Goal: Task Accomplishment & Management: Manage account settings

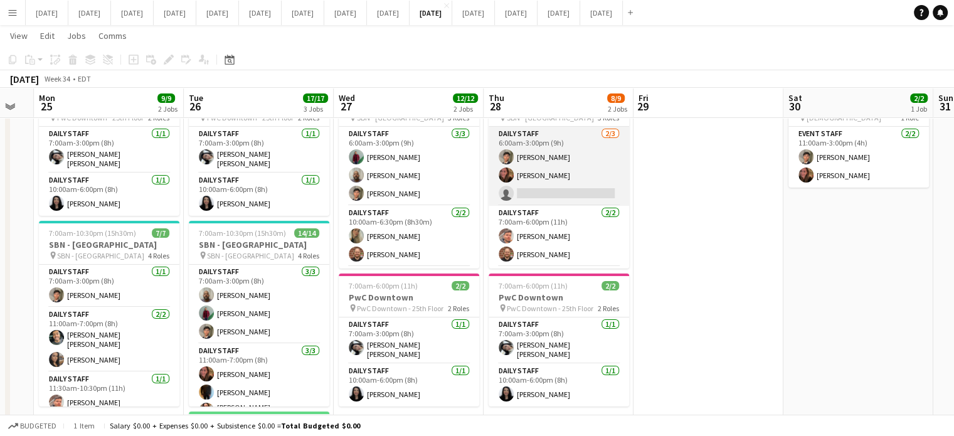
click at [560, 167] on app-card-role "Daily Staff [DATE] 6:00am-3:00pm (9h) [PERSON_NAME] Jenireeth [PERSON_NAME] sin…" at bounding box center [559, 166] width 141 height 79
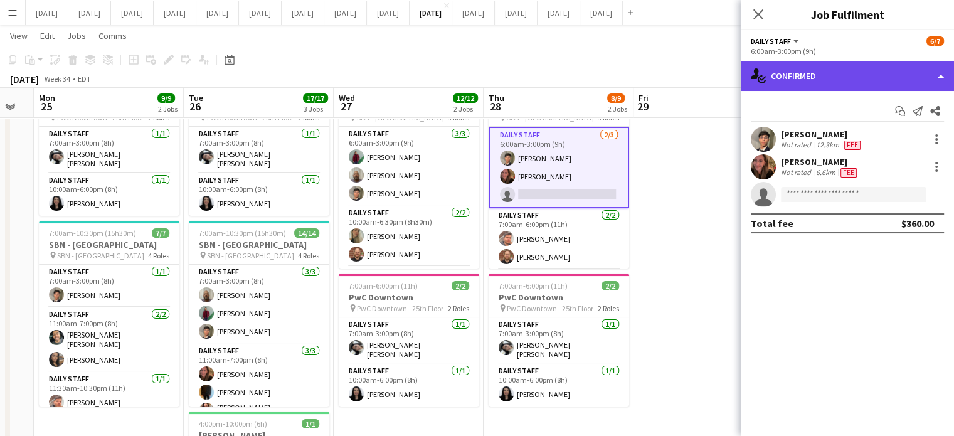
click at [839, 75] on div "single-neutral-actions-check-2 Confirmed" at bounding box center [847, 76] width 213 height 30
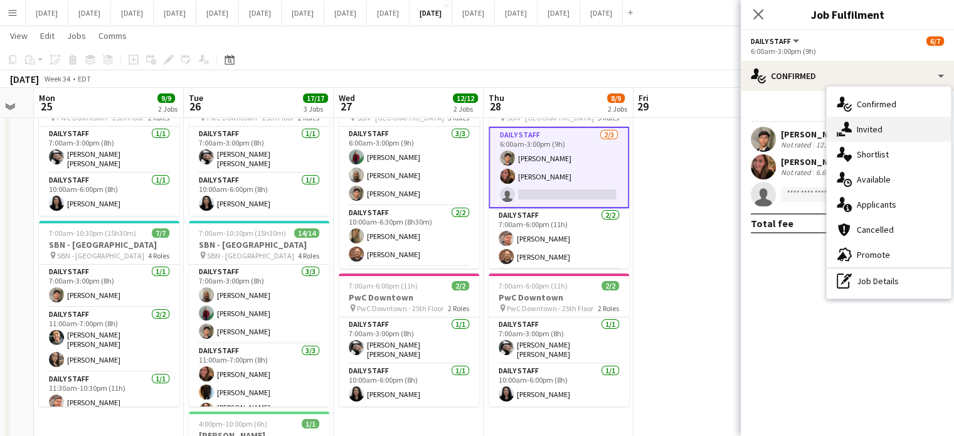
click at [869, 124] on div "single-neutral-actions-share-1 Invited" at bounding box center [889, 129] width 124 height 25
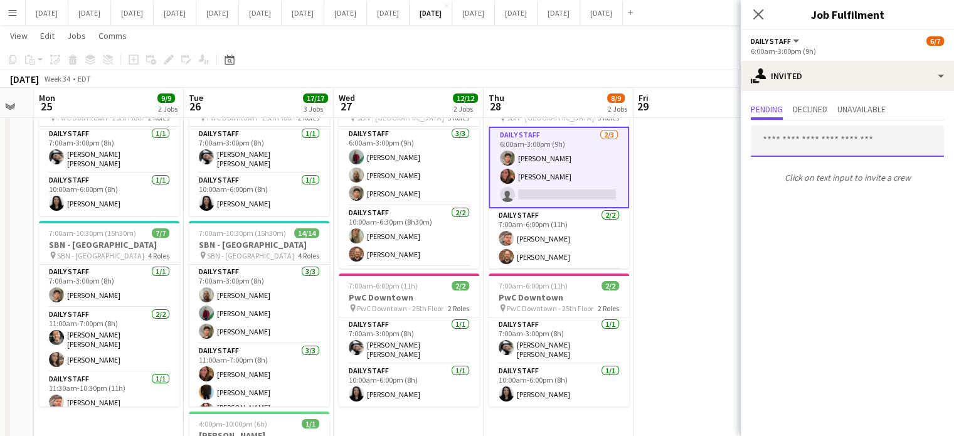
drag, startPoint x: 829, startPoint y: 149, endPoint x: 828, endPoint y: 140, distance: 9.5
click at [829, 140] on input "text" at bounding box center [847, 140] width 193 height 31
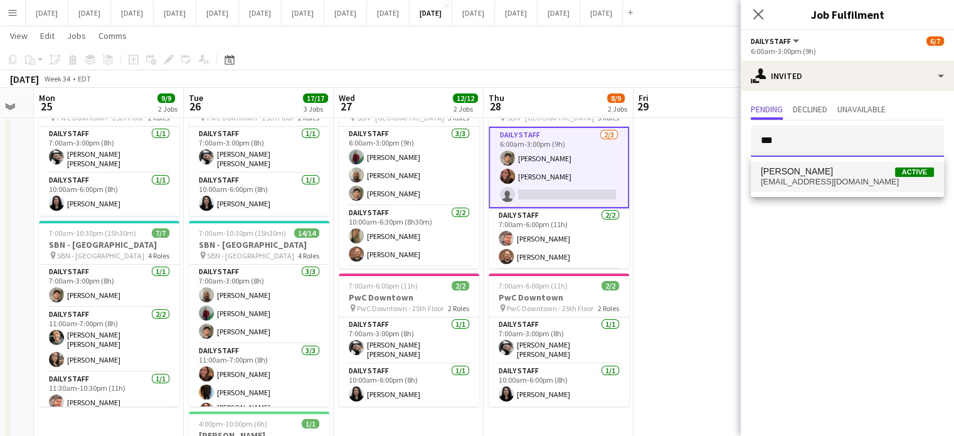
type input "***"
click at [838, 173] on span "[PERSON_NAME] Active" at bounding box center [847, 171] width 173 height 11
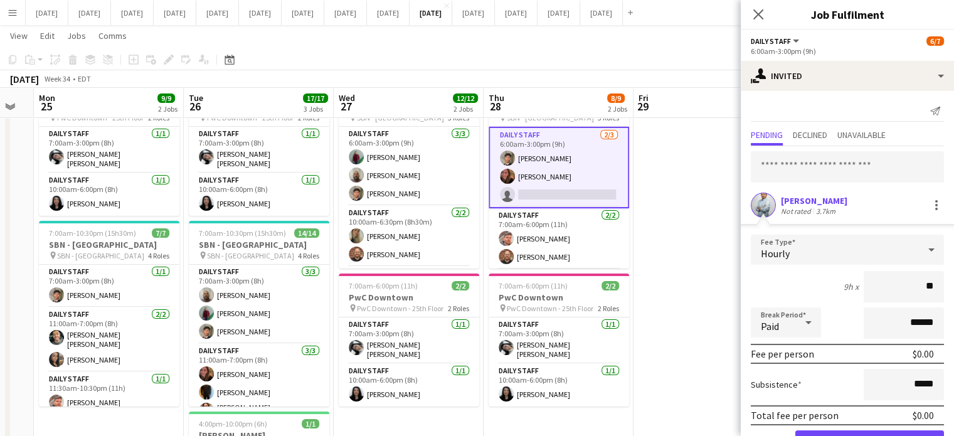
type input "**"
type input "******"
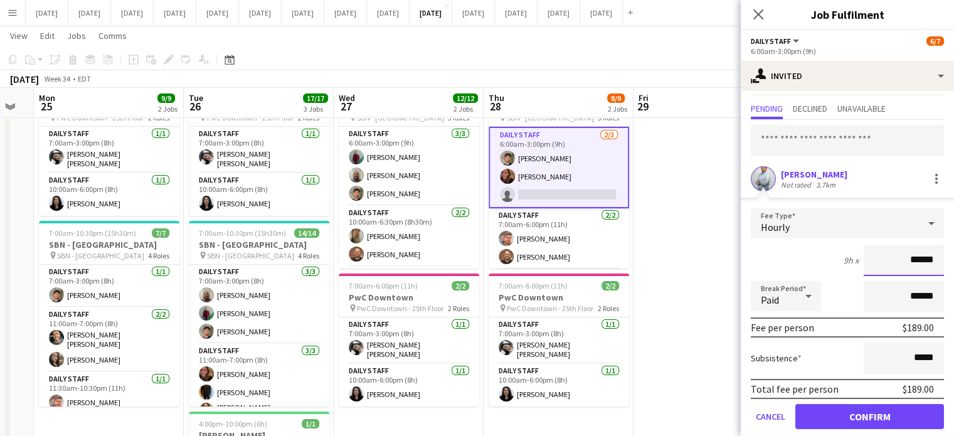
scroll to position [40, 0]
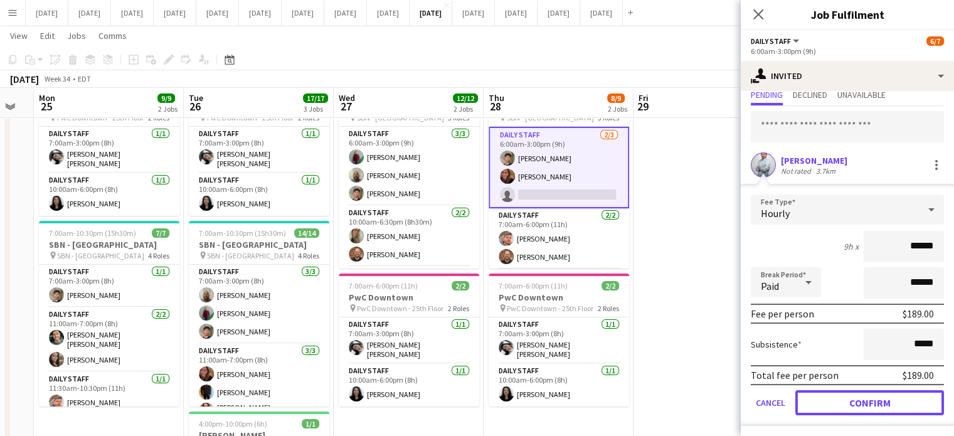
click at [861, 401] on button "Confirm" at bounding box center [869, 402] width 149 height 25
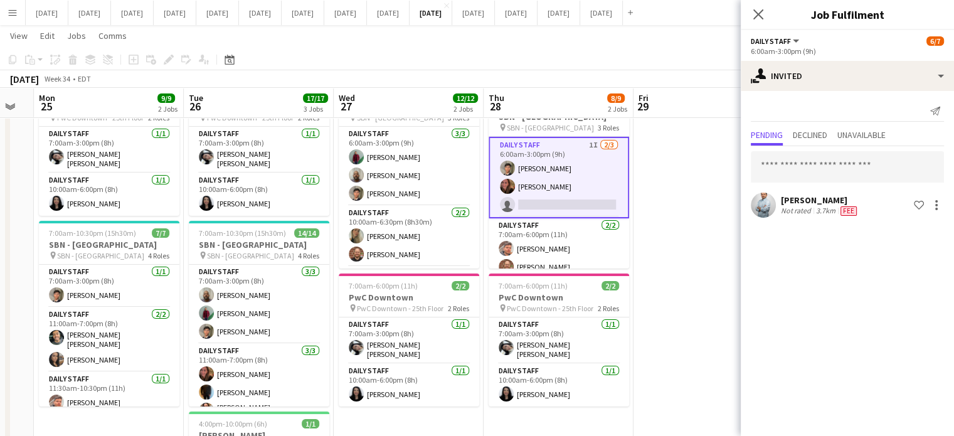
scroll to position [0, 0]
click at [758, 9] on icon "Close pop-in" at bounding box center [758, 14] width 12 height 12
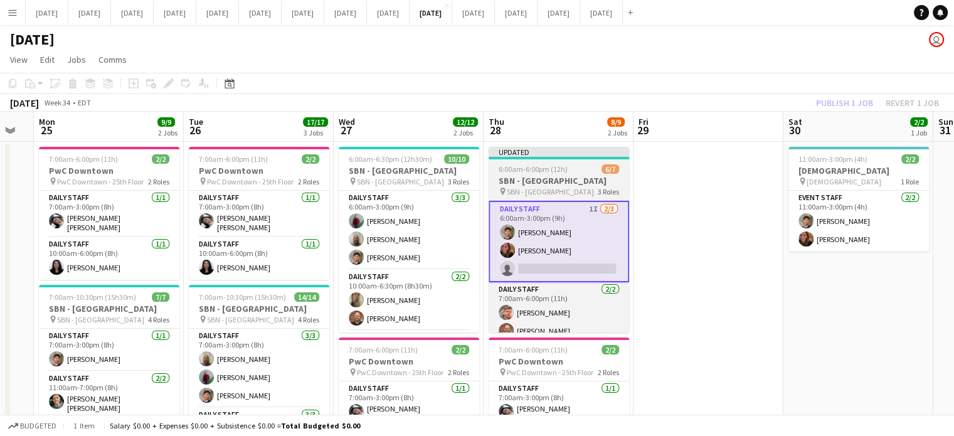
click at [590, 176] on h3 "SBN - [GEOGRAPHIC_DATA]" at bounding box center [559, 180] width 141 height 11
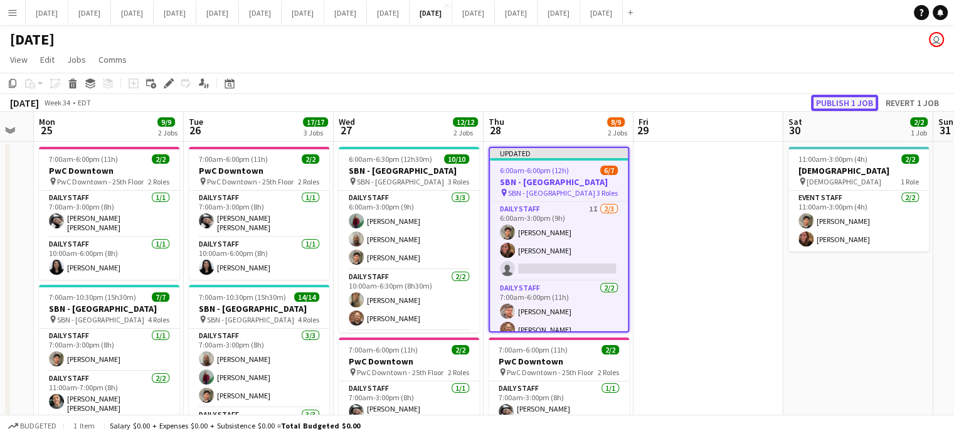
click at [815, 102] on button "Publish 1 job" at bounding box center [844, 103] width 67 height 16
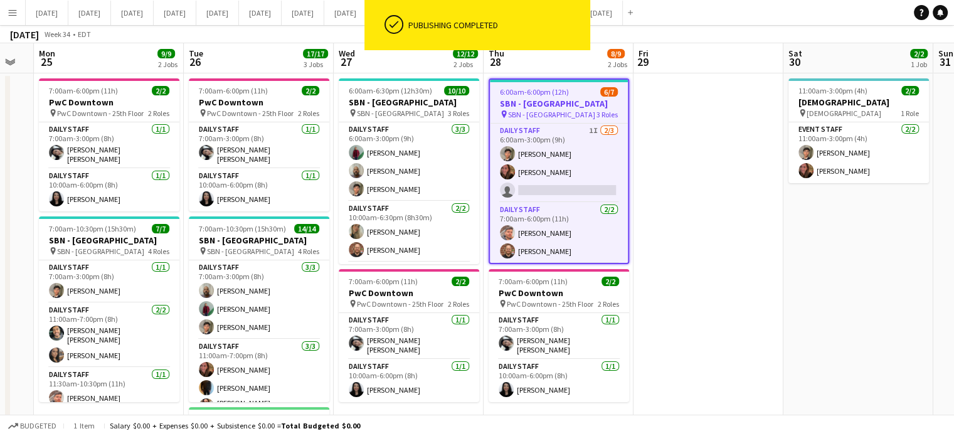
scroll to position [188, 0]
